Goal: Information Seeking & Learning: Learn about a topic

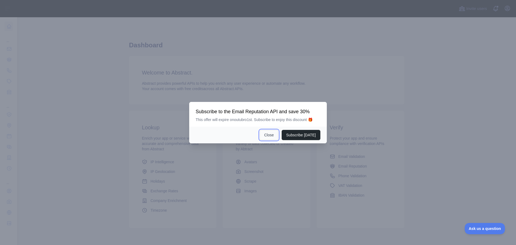
click at [270, 133] on button "Close" at bounding box center [268, 135] width 19 height 10
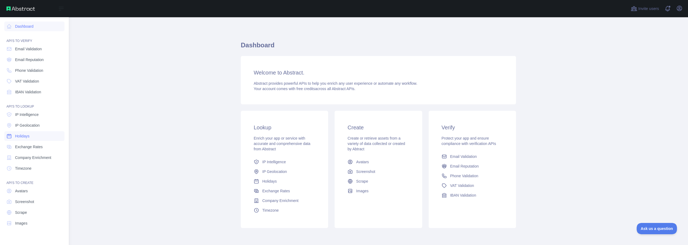
click at [27, 137] on span "Holidays" at bounding box center [22, 135] width 15 height 5
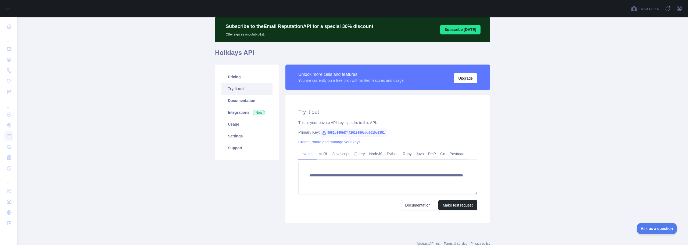
scroll to position [35, 0]
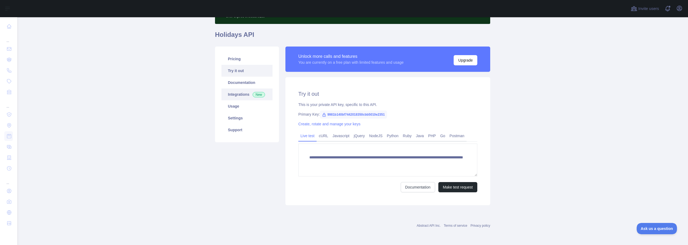
click at [238, 95] on link "Integrations New" at bounding box center [246, 94] width 51 height 12
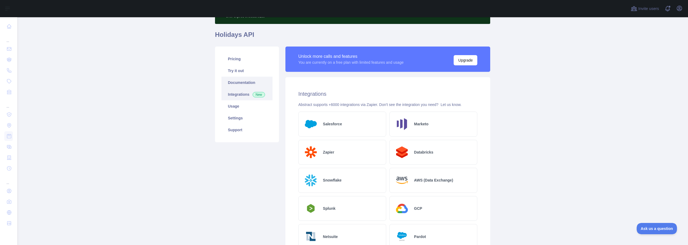
click at [237, 86] on link "Documentation" at bounding box center [246, 83] width 51 height 12
